Goal: Find specific page/section: Find specific page/section

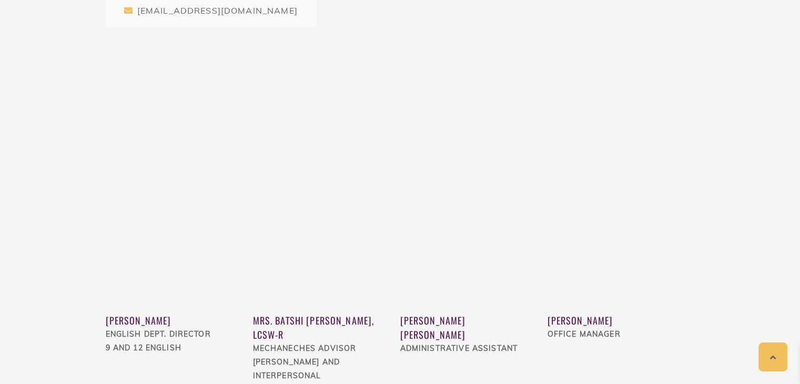
scroll to position [970, 0]
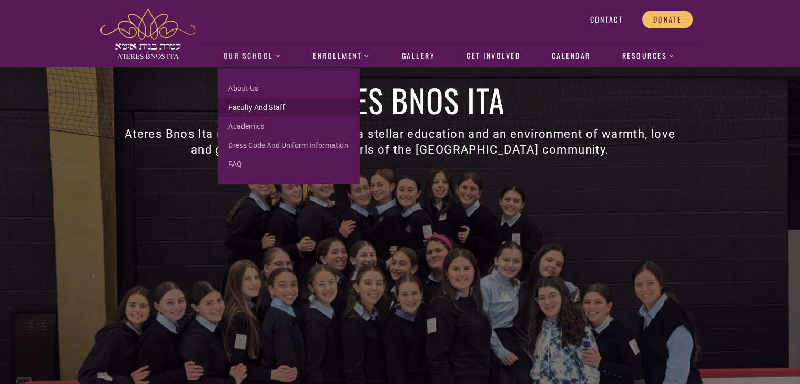
click at [256, 109] on link "Faculty and Staff" at bounding box center [289, 107] width 142 height 19
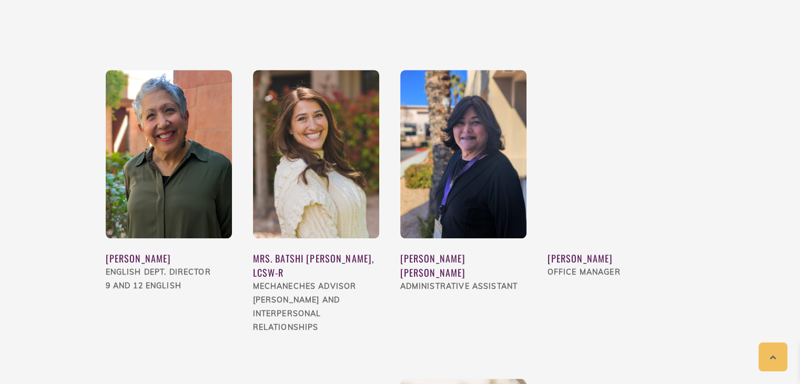
scroll to position [1023, 0]
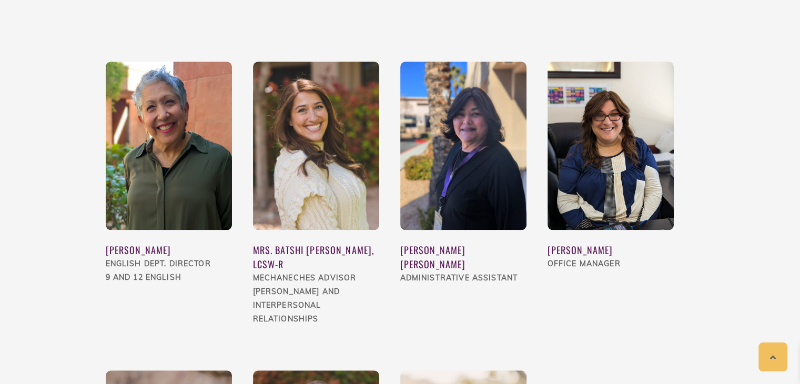
scroll to position [1037, 0]
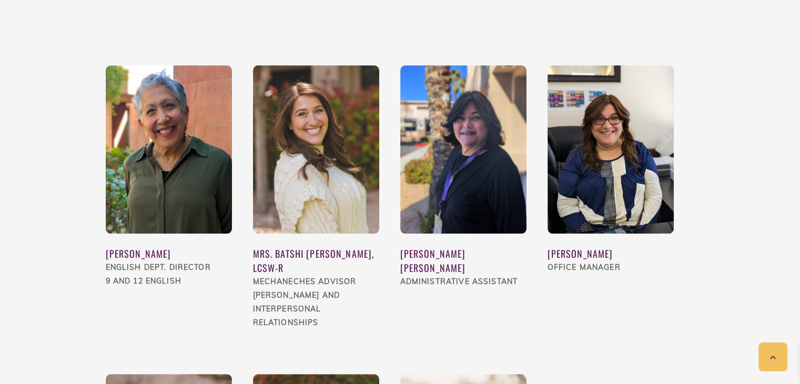
click at [442, 247] on div "[PERSON_NAME] [PERSON_NAME]" at bounding box center [463, 261] width 126 height 28
